Goal: Task Accomplishment & Management: Manage account settings

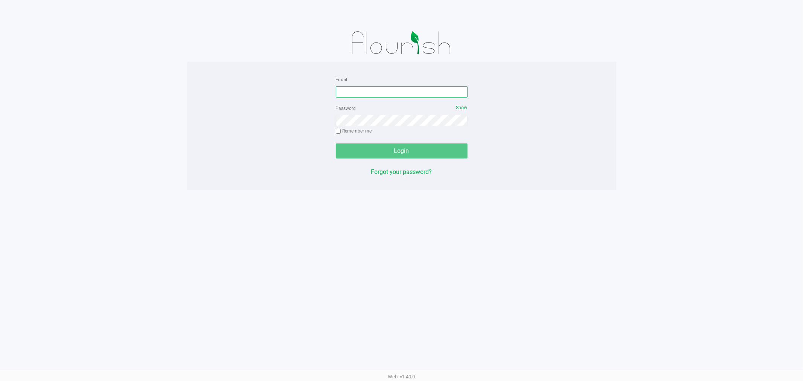
click at [390, 92] on input "Email" at bounding box center [402, 91] width 132 height 11
type input "[EMAIL_ADDRESS][DOMAIN_NAME]"
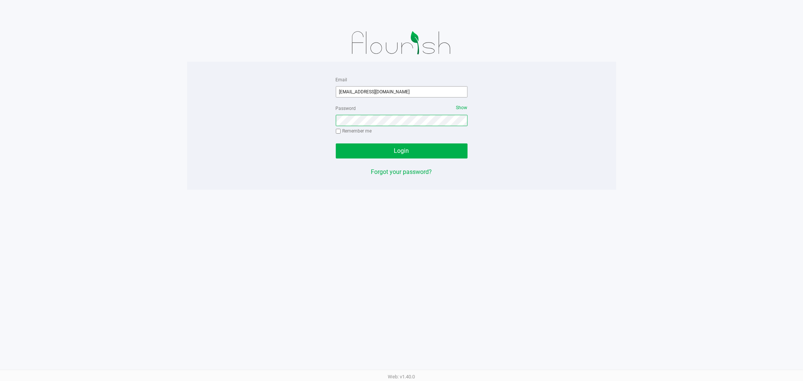
click at [336, 143] on button "Login" at bounding box center [402, 150] width 132 height 15
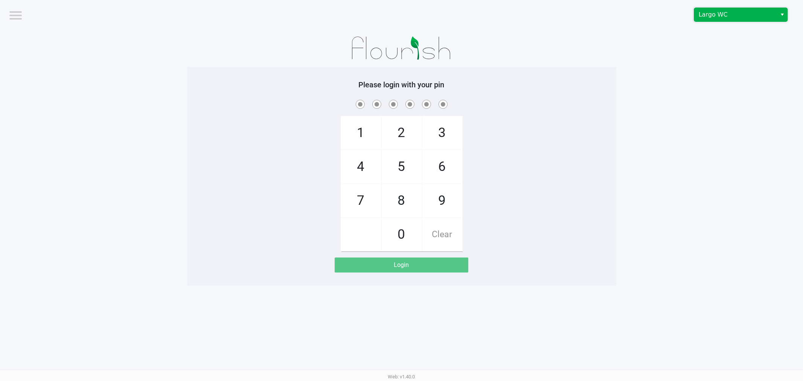
click at [747, 19] on span "Largo WC" at bounding box center [735, 14] width 73 height 9
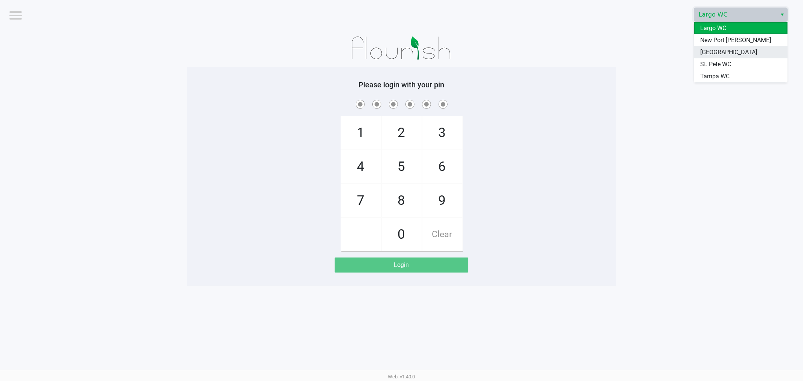
click at [737, 53] on span "[GEOGRAPHIC_DATA]" at bounding box center [728, 52] width 57 height 9
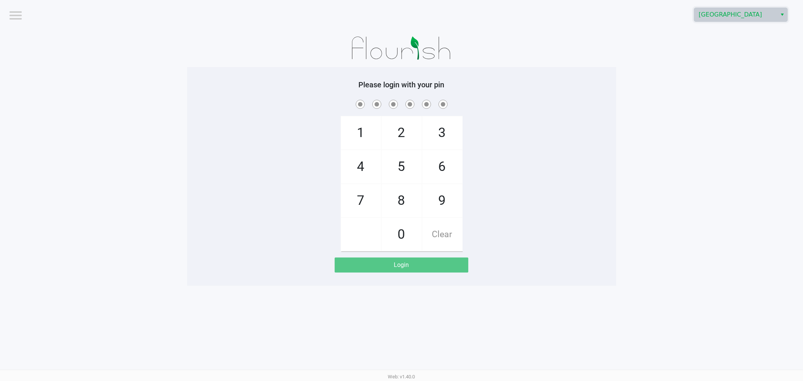
click at [558, 145] on div "1 4 7 2 5 8 0 3 6 9 Clear" at bounding box center [401, 174] width 429 height 153
click at [445, 200] on span "9" at bounding box center [442, 200] width 40 height 33
checkbox input "true"
click at [407, 225] on span "0" at bounding box center [402, 234] width 40 height 33
checkbox input "true"
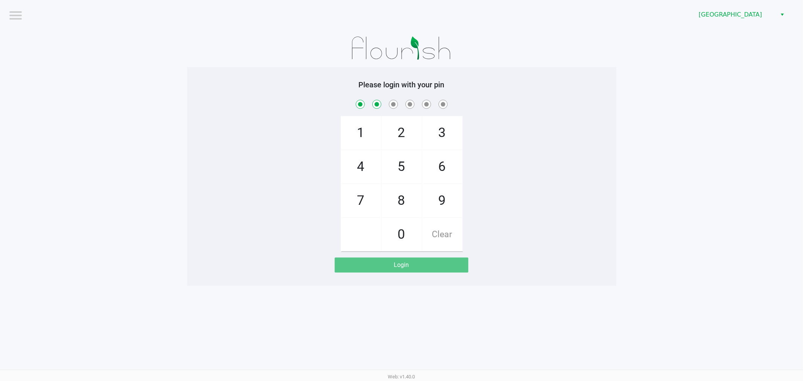
click at [404, 168] on span "5" at bounding box center [402, 166] width 40 height 33
checkbox input "true"
click at [443, 136] on span "3" at bounding box center [442, 132] width 40 height 33
checkbox input "true"
click at [437, 204] on span "9" at bounding box center [442, 200] width 40 height 33
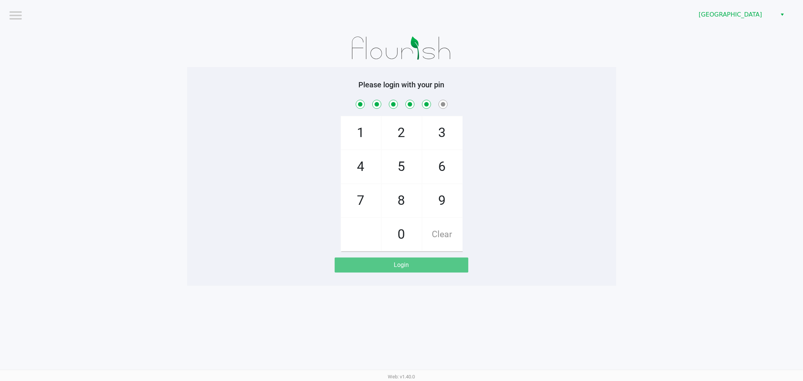
checkbox input "true"
click at [404, 230] on span "0" at bounding box center [402, 234] width 40 height 33
checkbox input "true"
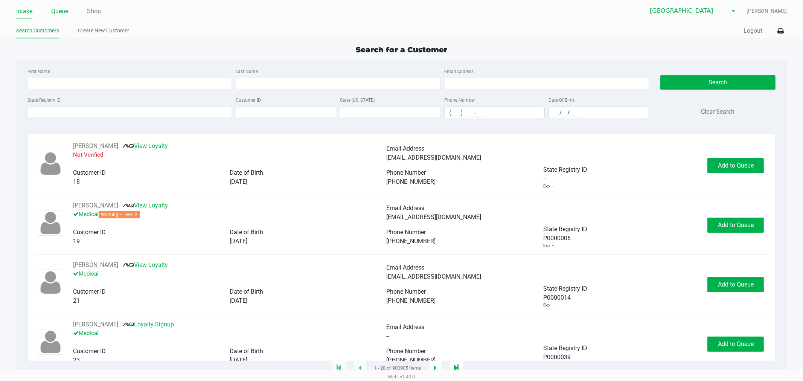
click at [53, 9] on link "Queue" at bounding box center [59, 11] width 17 height 11
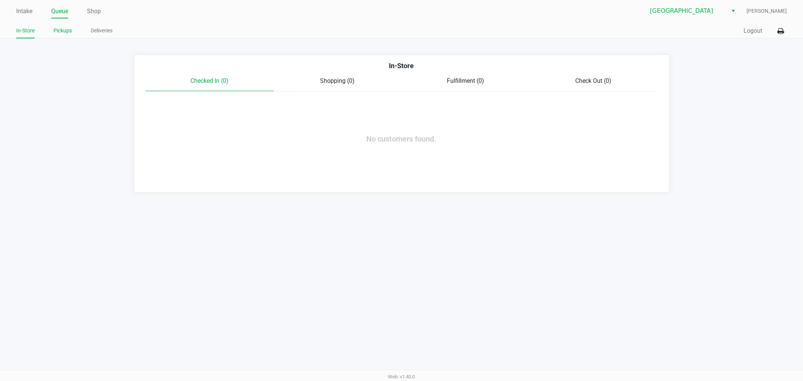
click at [57, 36] on li "Pickups" at bounding box center [62, 31] width 18 height 13
click at [58, 32] on link "Pickups" at bounding box center [62, 30] width 18 height 9
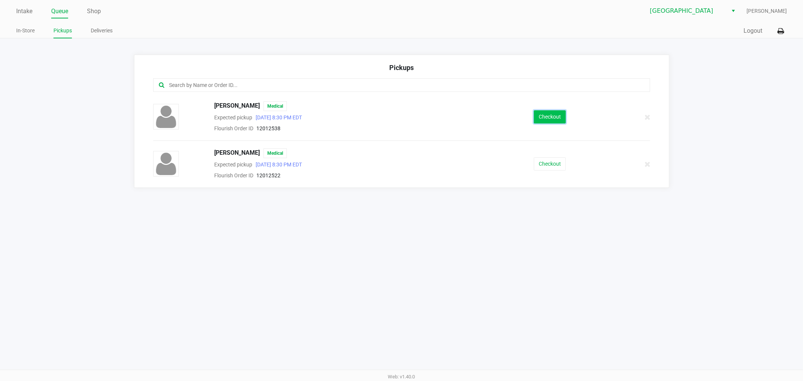
click at [547, 116] on button "Checkout" at bounding box center [550, 116] width 32 height 13
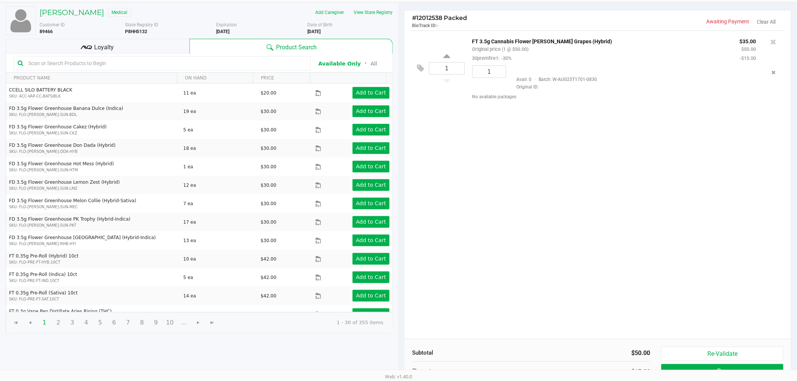
scroll to position [78, 0]
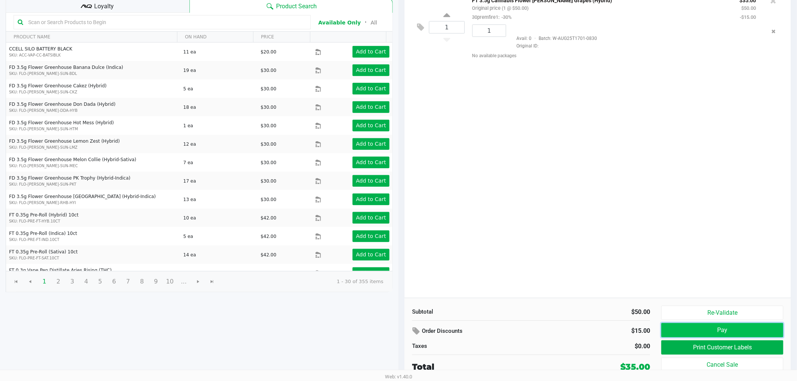
click at [674, 330] on button "Pay" at bounding box center [722, 330] width 122 height 14
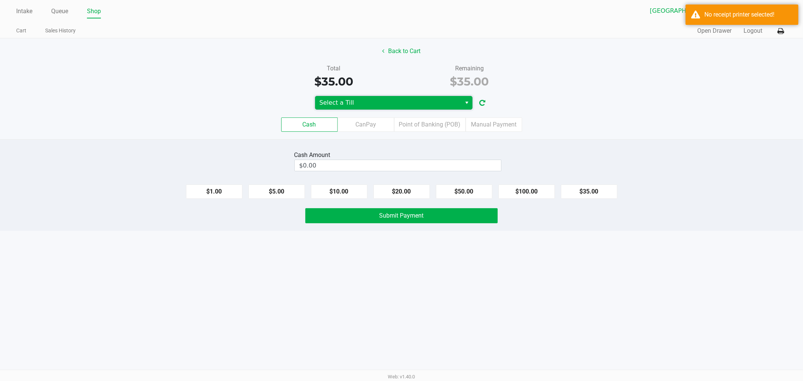
click at [334, 108] on span "Select a Till" at bounding box center [388, 103] width 146 height 14
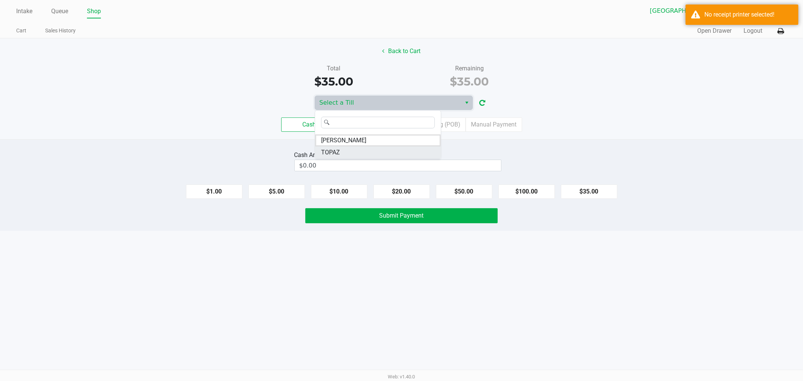
click at [332, 152] on span "TOPAZ" at bounding box center [330, 152] width 19 height 9
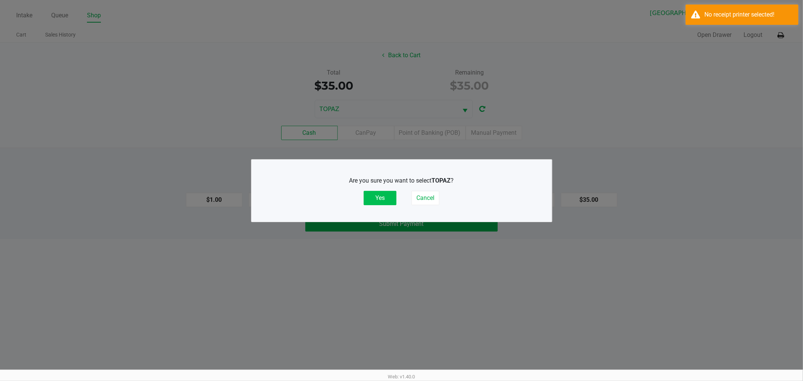
click at [389, 196] on button "Yes" at bounding box center [380, 198] width 33 height 14
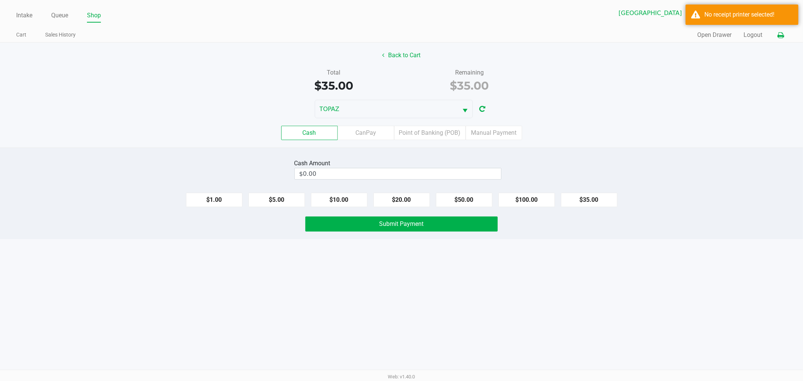
click at [780, 40] on button at bounding box center [780, 35] width 12 height 14
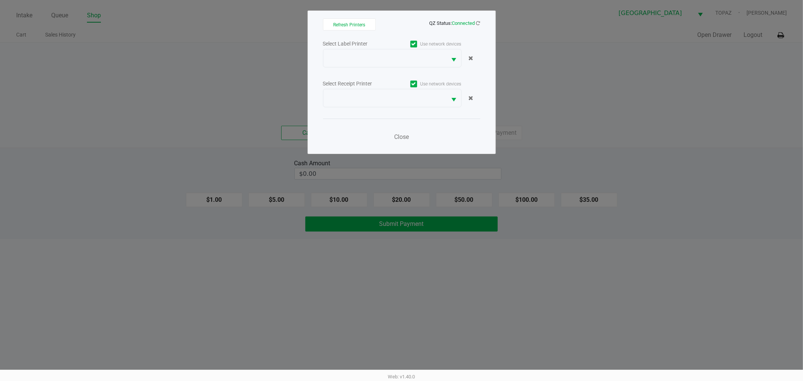
click at [468, 66] on div at bounding box center [401, 58] width 157 height 18
click at [449, 68] on div "Select Label Printer Use network devices Select Receipt Printer Use network dev…" at bounding box center [401, 92] width 157 height 107
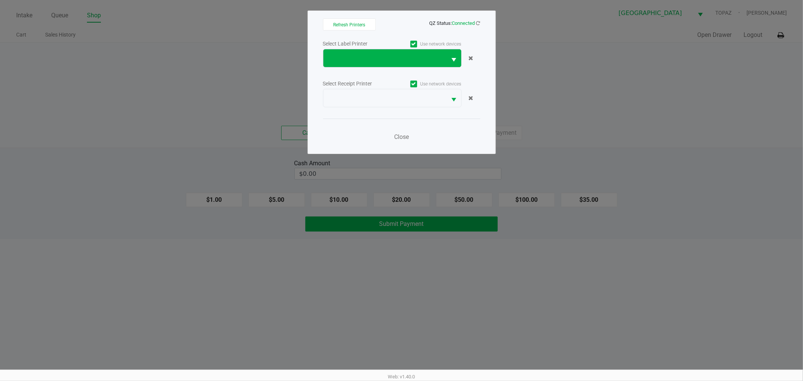
click at [449, 62] on button "Select" at bounding box center [454, 58] width 14 height 18
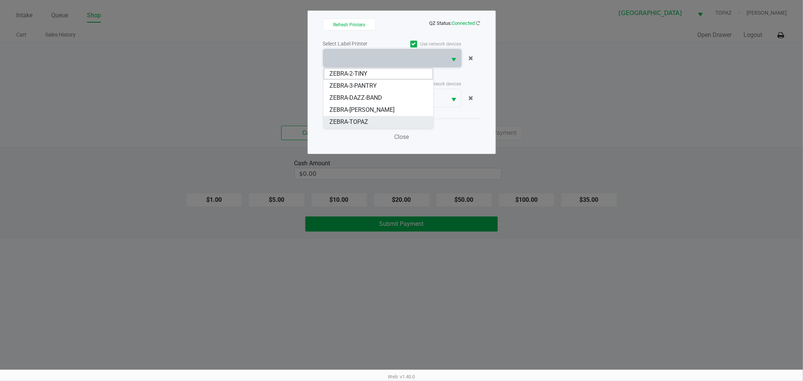
click at [414, 123] on li "ZEBRA-TOPAZ" at bounding box center [378, 122] width 110 height 12
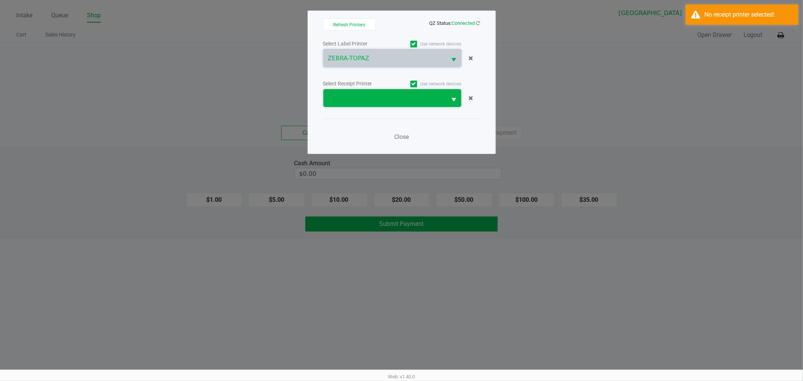
click at [427, 105] on span at bounding box center [384, 98] width 123 height 18
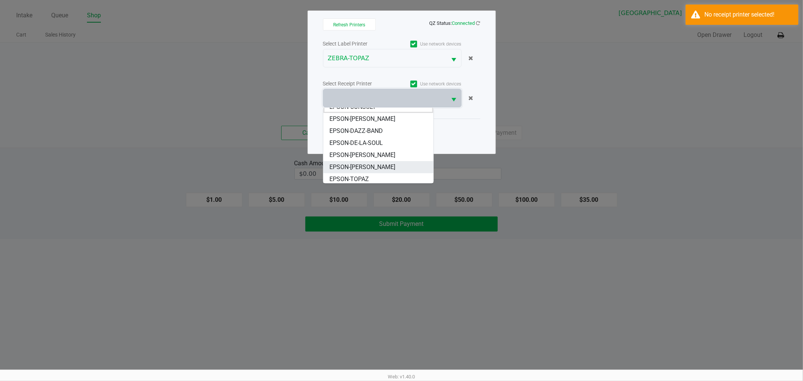
scroll to position [9, 0]
click at [392, 175] on li "EPSON-TOPAZ" at bounding box center [378, 177] width 110 height 12
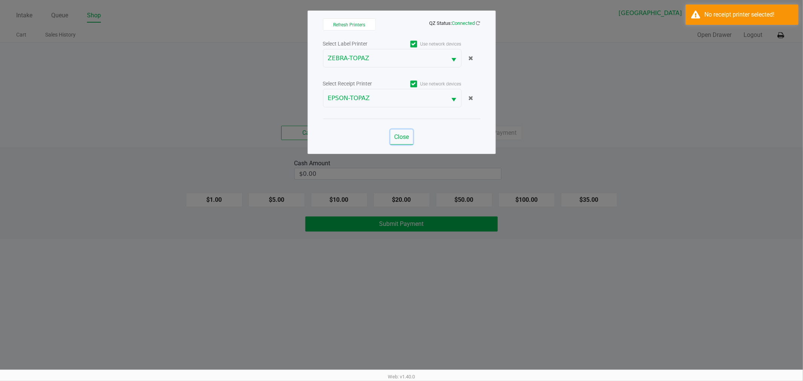
click at [405, 138] on span "Close" at bounding box center [401, 136] width 15 height 7
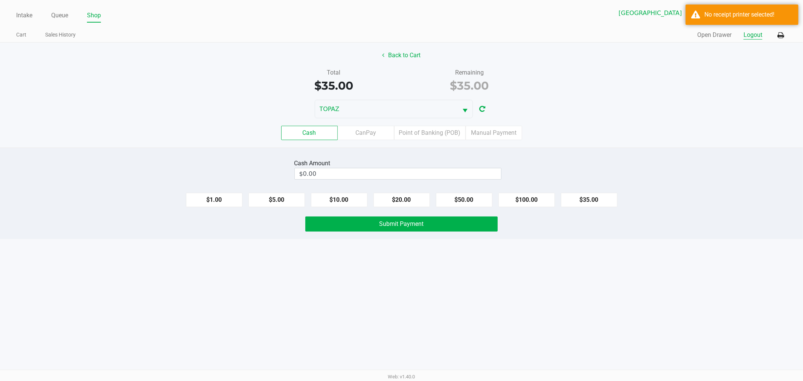
click at [760, 35] on button "Logout" at bounding box center [753, 34] width 19 height 9
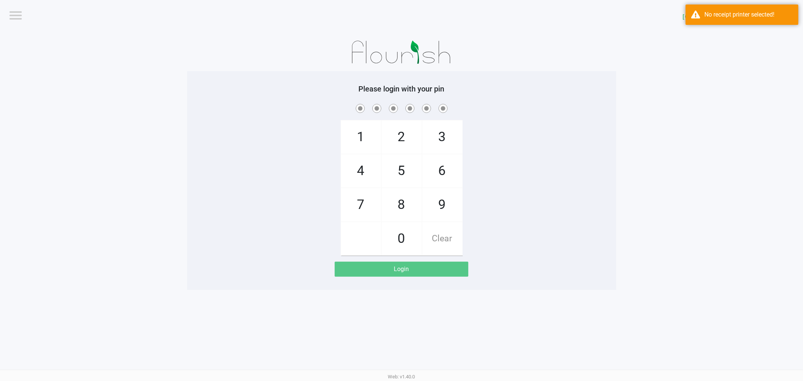
drag, startPoint x: 766, startPoint y: 55, endPoint x: 783, endPoint y: 141, distance: 88.3
click at [783, 141] on app-pos-login-wrapper "Logout [GEOGRAPHIC_DATA] TOPAZ Please login with your pin 1 4 7 2 5 8 0 3 6 9 C…" at bounding box center [401, 145] width 803 height 290
click at [554, 215] on div "1 4 7 2 5 8 0 3 6 9 Clear" at bounding box center [401, 178] width 429 height 153
checkbox input "true"
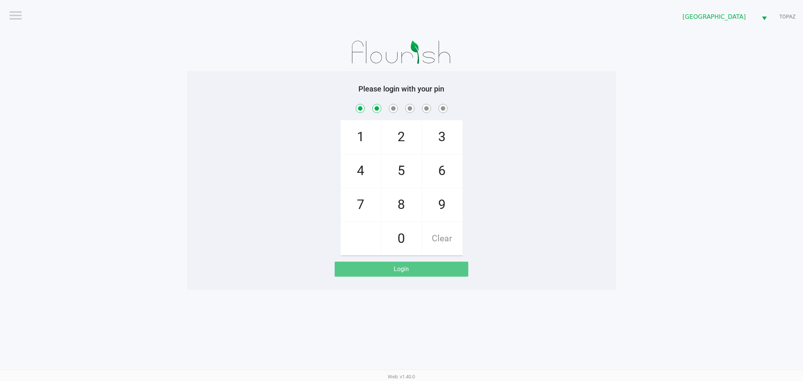
checkbox input "true"
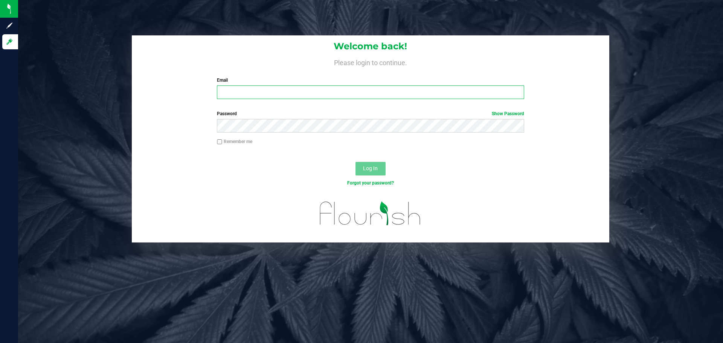
click at [313, 90] on input "Email" at bounding box center [370, 92] width 307 height 14
type input "[EMAIL_ADDRESS][DOMAIN_NAME]"
click at [355, 162] on button "Log In" at bounding box center [370, 169] width 30 height 14
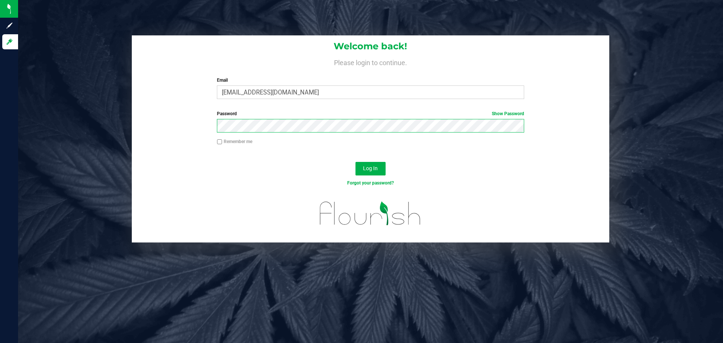
click at [355, 162] on button "Log In" at bounding box center [370, 169] width 30 height 14
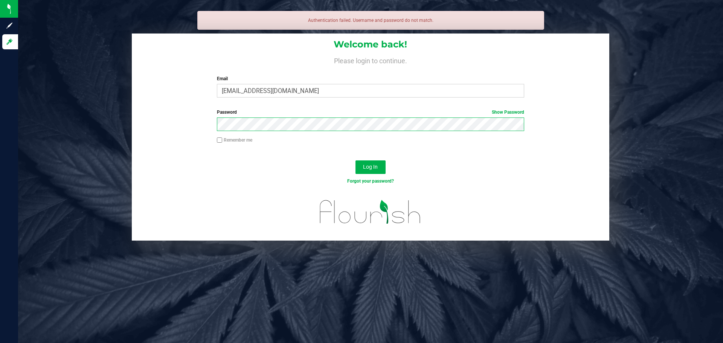
click at [355, 160] on button "Log In" at bounding box center [370, 167] width 30 height 14
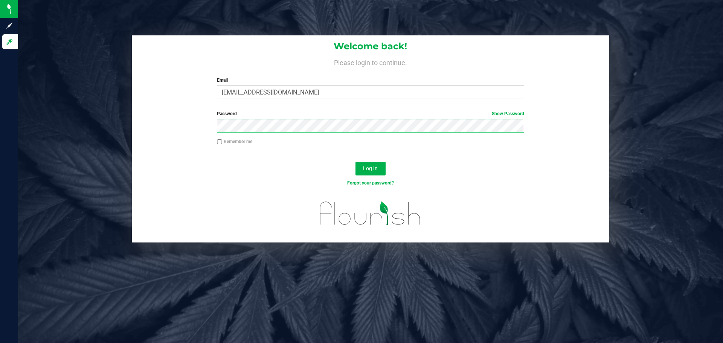
click at [355, 162] on button "Log In" at bounding box center [370, 169] width 30 height 14
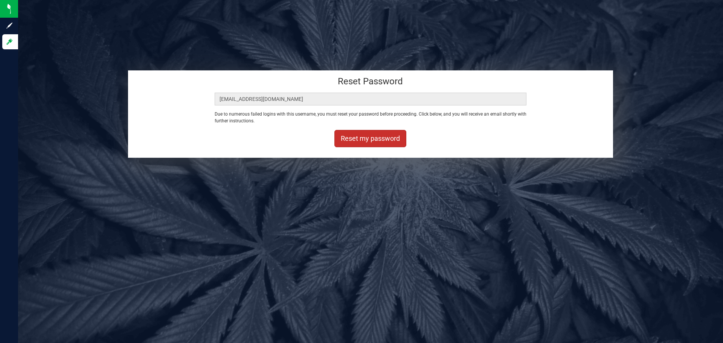
click at [354, 136] on button "Reset my password" at bounding box center [370, 138] width 72 height 17
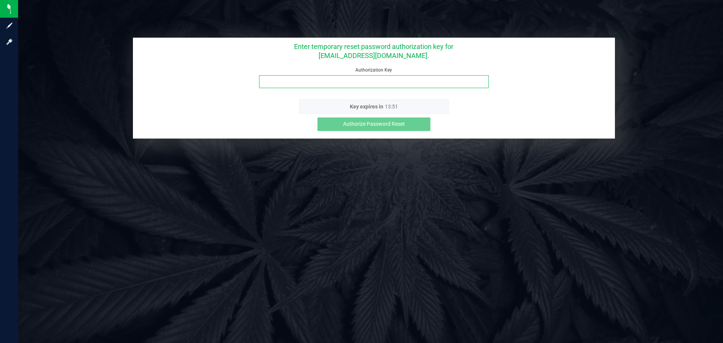
click at [335, 87] on input "Authorization Key" at bounding box center [374, 81] width 230 height 13
paste input "fcqiaqou"
type input "fcqiaqou"
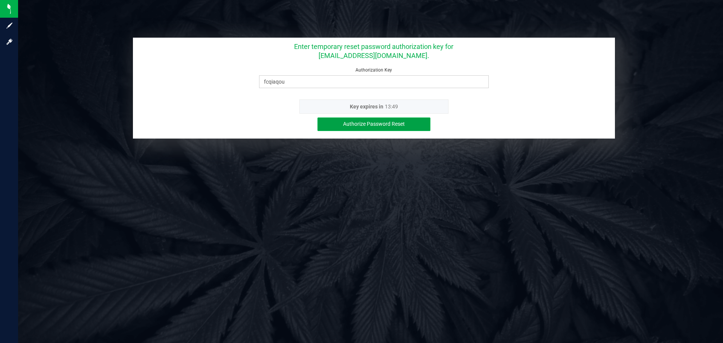
click at [343, 127] on span "Authorize Password Reset" at bounding box center [374, 124] width 62 height 6
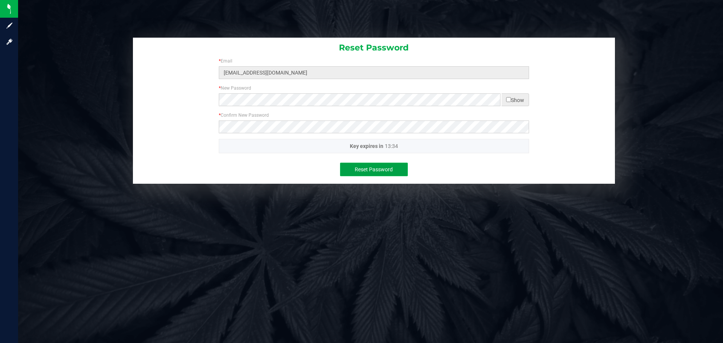
click at [363, 171] on span "Reset Password" at bounding box center [374, 169] width 38 height 6
